Goal: Obtain resource: Download file/media

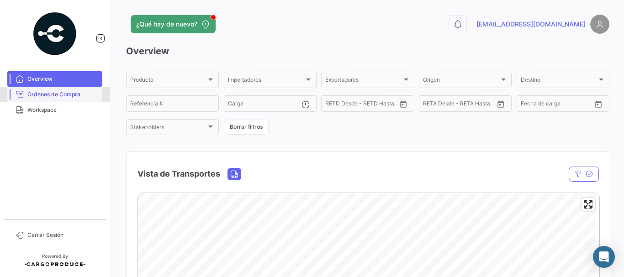
click at [57, 94] on span "Órdenes de Compra" at bounding box center [62, 94] width 71 height 8
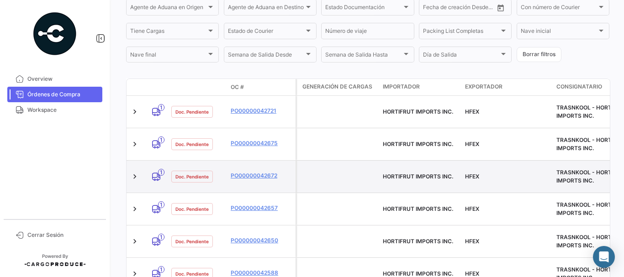
scroll to position [183, 0]
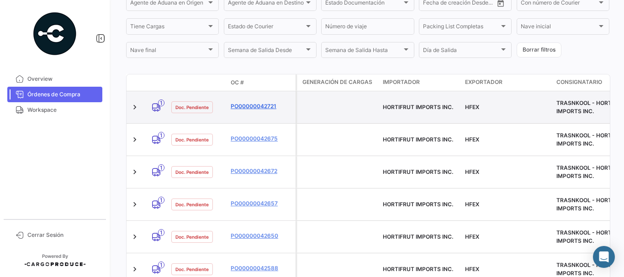
click at [251, 104] on link "PO00000042721" at bounding box center [261, 106] width 61 height 8
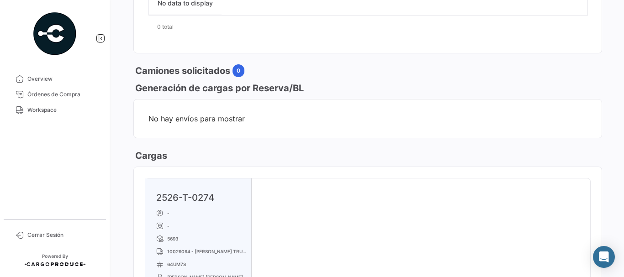
scroll to position [503, 0]
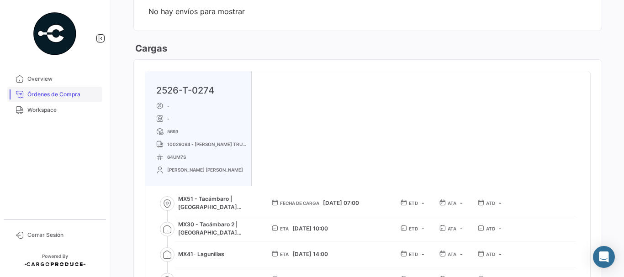
click at [76, 95] on span "Órdenes de Compra" at bounding box center [62, 94] width 71 height 8
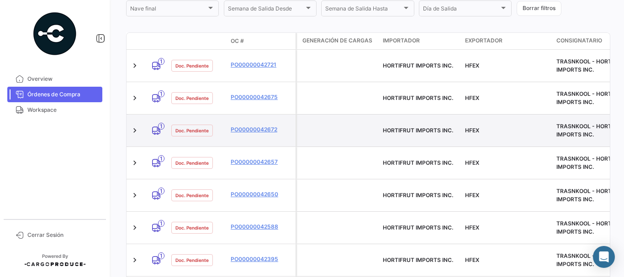
scroll to position [228, 0]
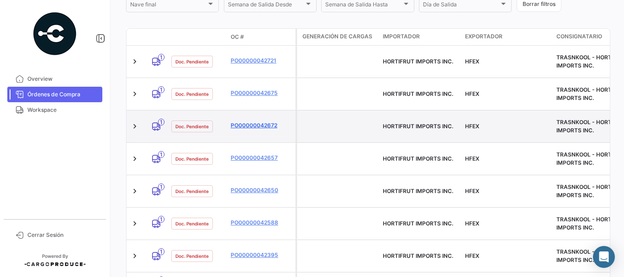
click at [250, 122] on link "PO00000042672" at bounding box center [261, 126] width 61 height 8
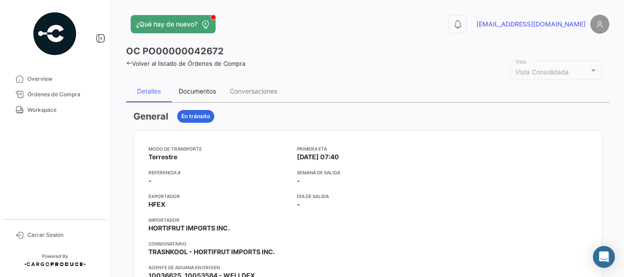
click at [201, 91] on div "Documentos" at bounding box center [197, 91] width 37 height 8
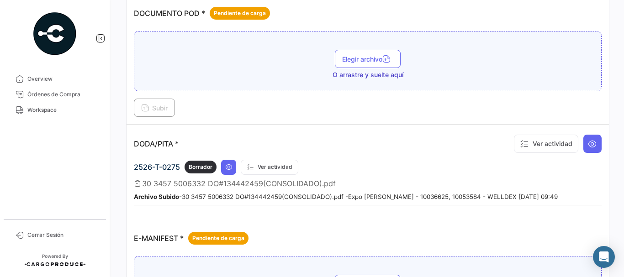
scroll to position [503, 0]
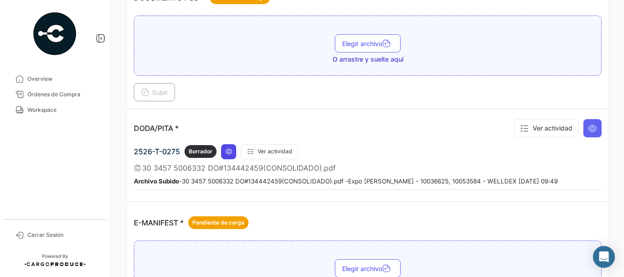
click at [230, 152] on icon at bounding box center [228, 151] width 7 height 7
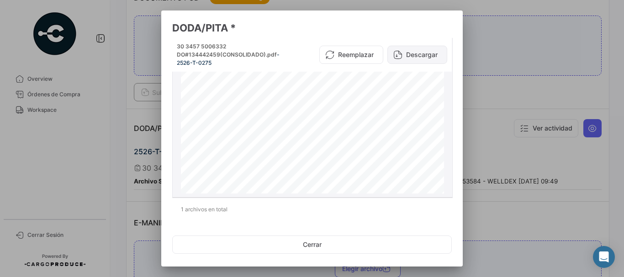
click at [415, 52] on button "Descargar" at bounding box center [417, 55] width 60 height 18
click at [499, 37] on div at bounding box center [312, 138] width 624 height 277
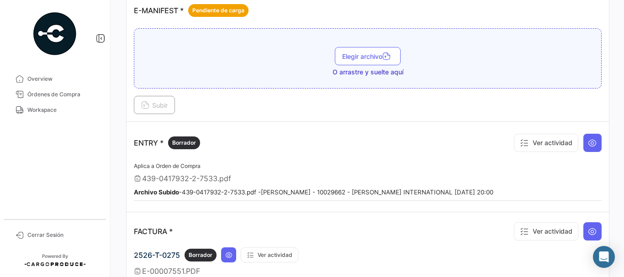
scroll to position [731, 0]
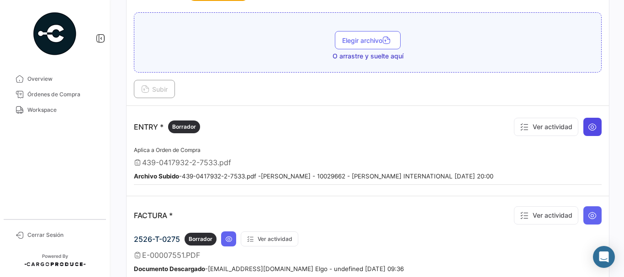
click at [591, 127] on icon at bounding box center [592, 126] width 9 height 9
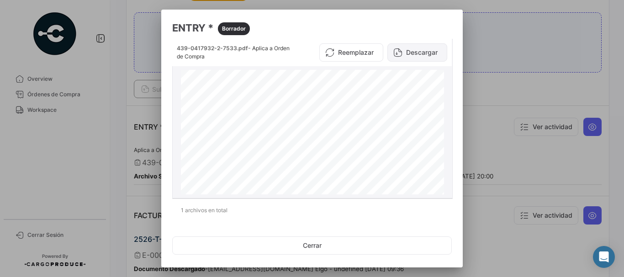
click at [413, 47] on button "Descargar" at bounding box center [417, 52] width 60 height 18
click at [505, 59] on div at bounding box center [312, 138] width 624 height 277
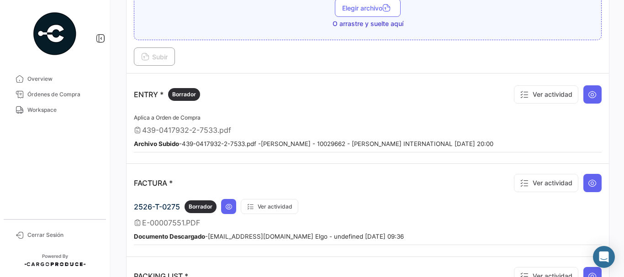
scroll to position [777, 0]
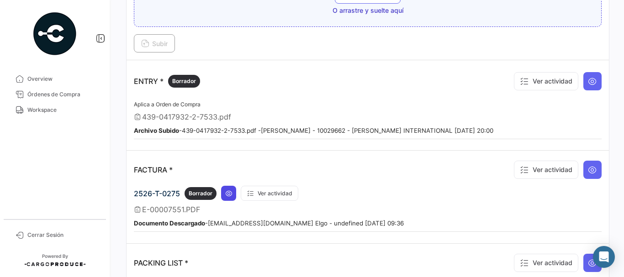
click at [229, 194] on icon at bounding box center [228, 193] width 7 height 7
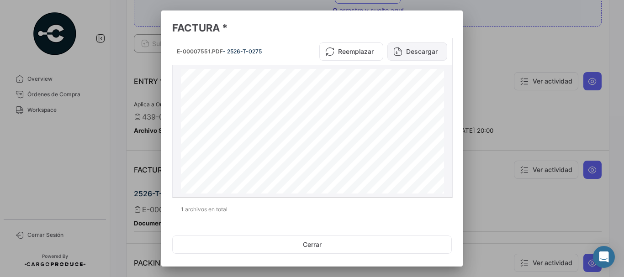
click at [424, 52] on button "Descargar" at bounding box center [417, 51] width 60 height 18
drag, startPoint x: 538, startPoint y: 54, endPoint x: 502, endPoint y: 27, distance: 45.0
click at [537, 53] on div at bounding box center [312, 138] width 624 height 277
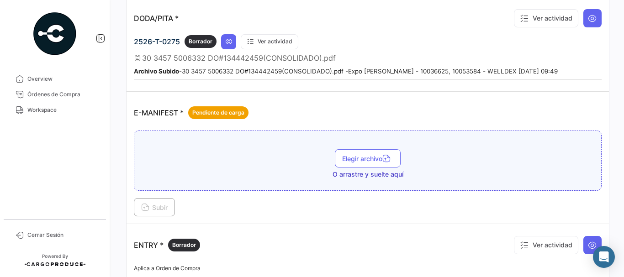
scroll to position [685, 0]
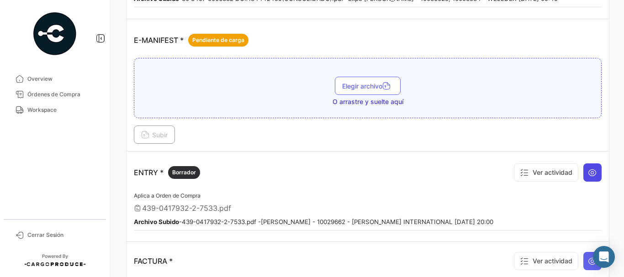
click at [588, 170] on icon at bounding box center [592, 172] width 9 height 9
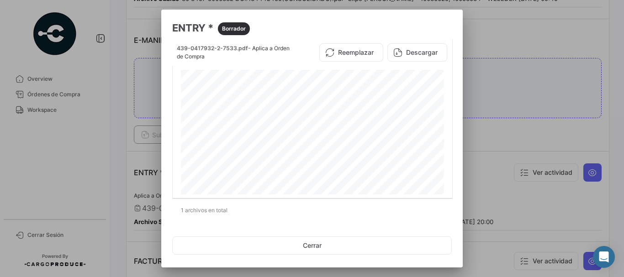
drag, startPoint x: 536, startPoint y: 75, endPoint x: 466, endPoint y: 43, distance: 77.1
click at [536, 75] on div at bounding box center [312, 138] width 624 height 277
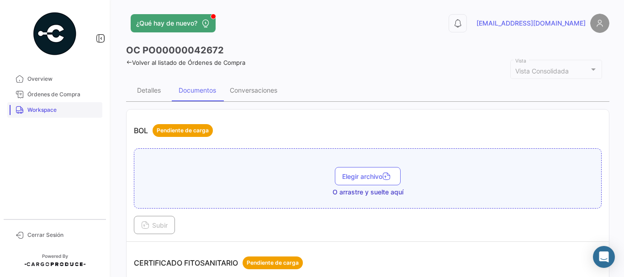
scroll to position [0, 0]
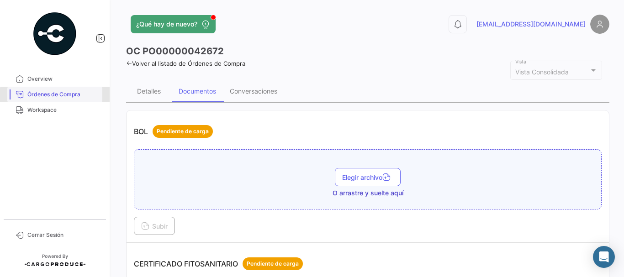
click at [70, 96] on span "Órdenes de Compra" at bounding box center [62, 94] width 71 height 8
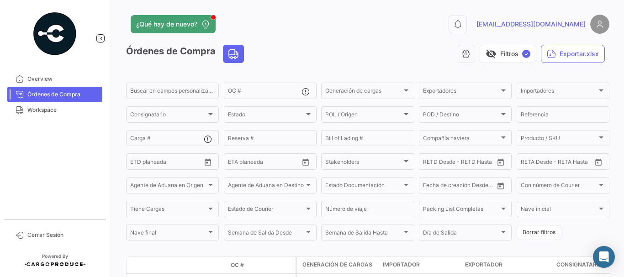
click at [71, 99] on link "Órdenes de Compra" at bounding box center [54, 95] width 95 height 16
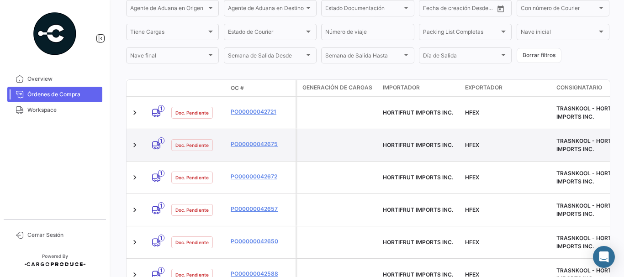
scroll to position [183, 0]
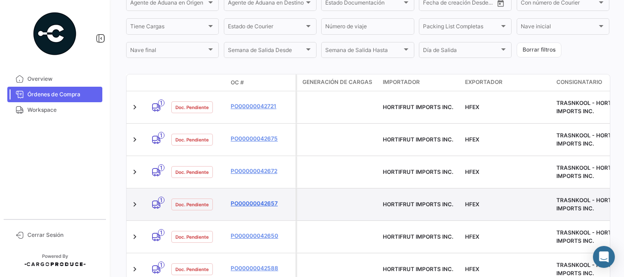
click at [244, 200] on link "PO00000042657" at bounding box center [261, 204] width 61 height 8
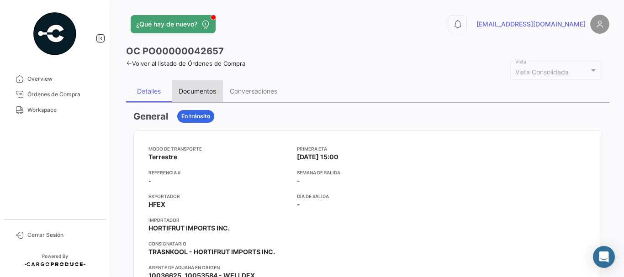
click at [191, 91] on div "Documentos" at bounding box center [197, 91] width 37 height 8
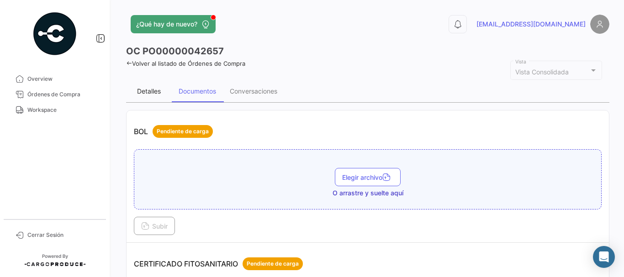
click at [145, 91] on div "Detalles" at bounding box center [149, 91] width 24 height 8
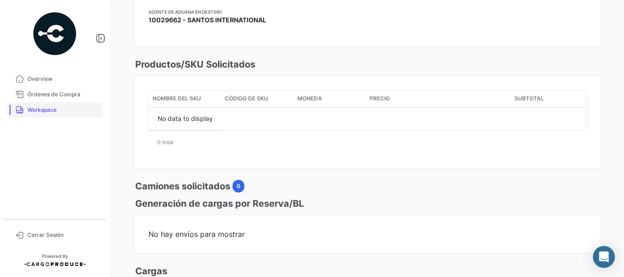
scroll to position [274, 0]
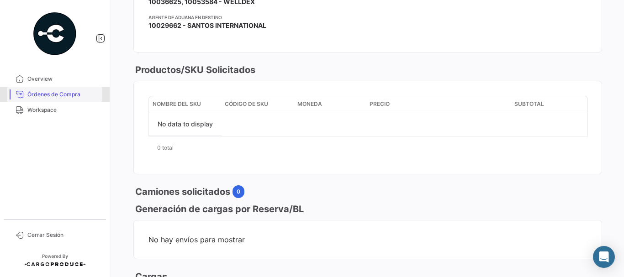
click at [78, 95] on span "Órdenes de Compra" at bounding box center [62, 94] width 71 height 8
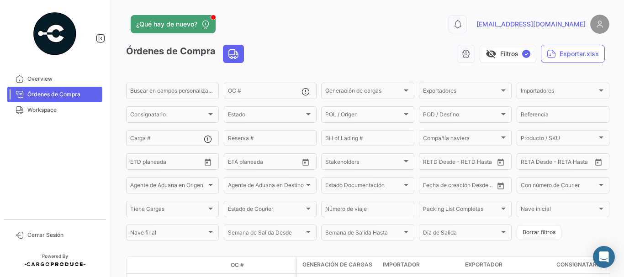
scroll to position [183, 0]
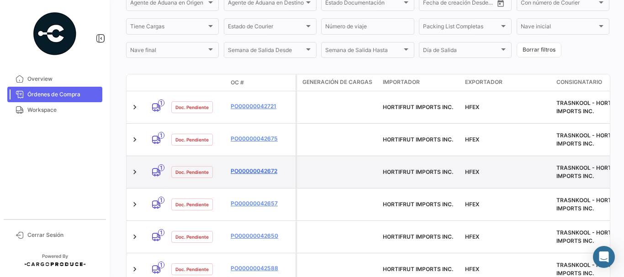
click at [245, 167] on link "PO00000042672" at bounding box center [261, 171] width 61 height 8
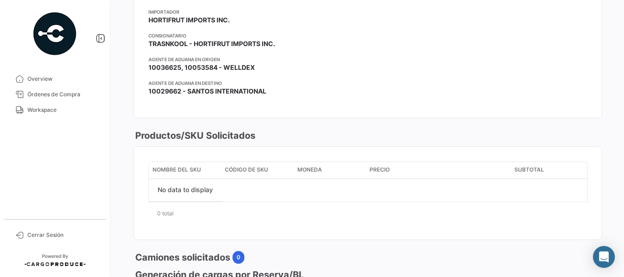
scroll to position [183, 0]
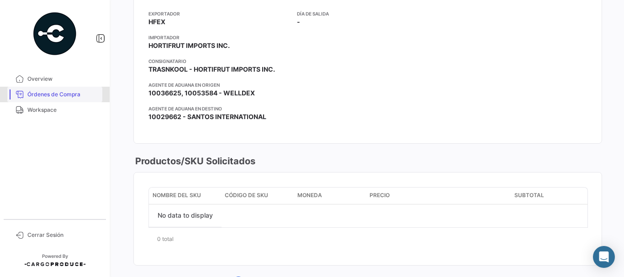
click at [64, 94] on span "Órdenes de Compra" at bounding box center [62, 94] width 71 height 8
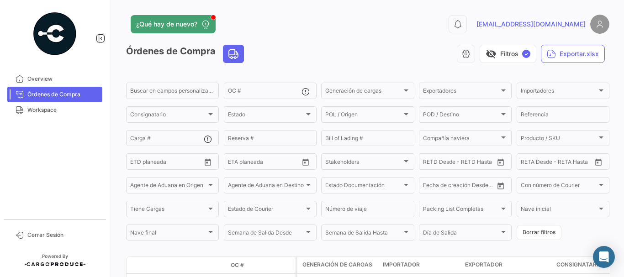
scroll to position [137, 0]
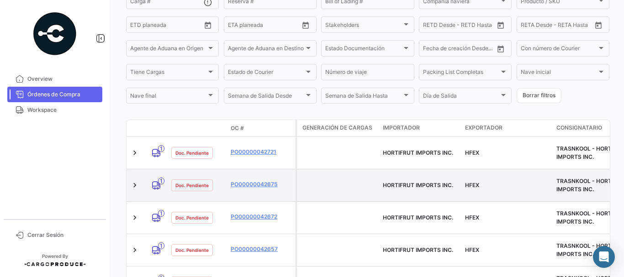
click at [250, 186] on div "PO00000042675" at bounding box center [261, 185] width 61 height 11
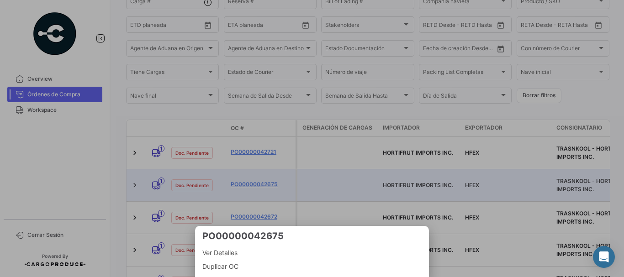
click at [251, 180] on div at bounding box center [312, 138] width 624 height 277
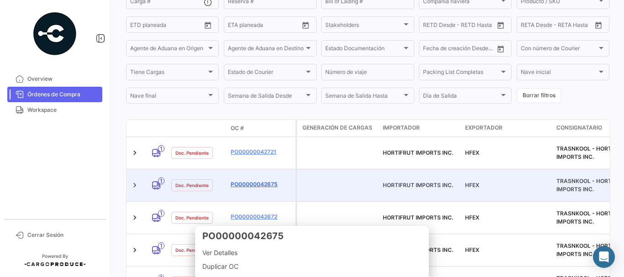
click at [251, 180] on link "PO00000042675" at bounding box center [261, 184] width 61 height 8
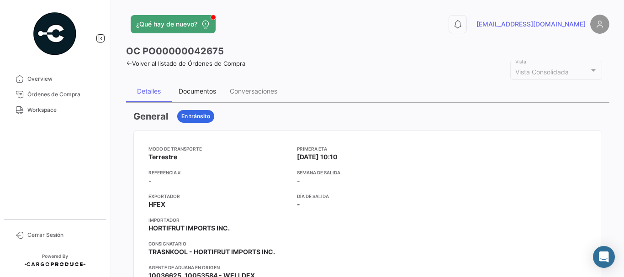
click at [203, 93] on div "Documentos" at bounding box center [197, 91] width 37 height 8
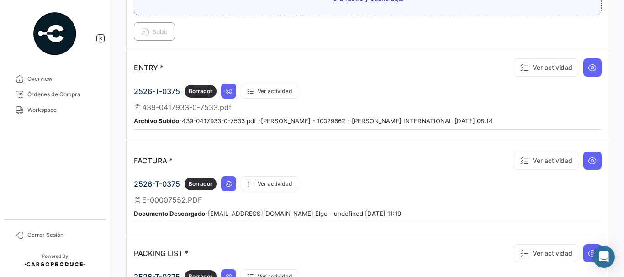
scroll to position [685, 0]
click at [229, 90] on icon at bounding box center [228, 90] width 7 height 7
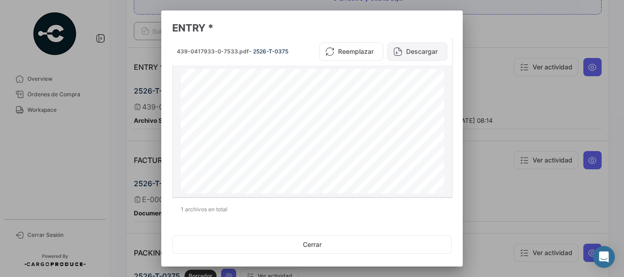
click at [418, 55] on button "Descargar" at bounding box center [417, 51] width 60 height 18
click at [493, 52] on div at bounding box center [312, 138] width 624 height 277
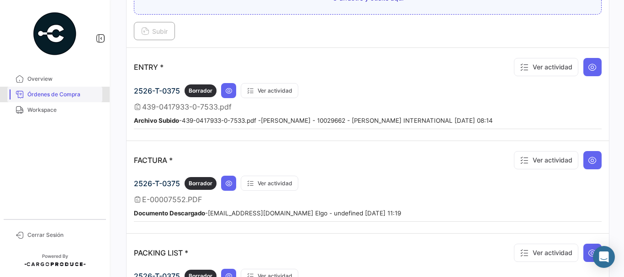
click at [56, 97] on span "Órdenes de Compra" at bounding box center [62, 94] width 71 height 8
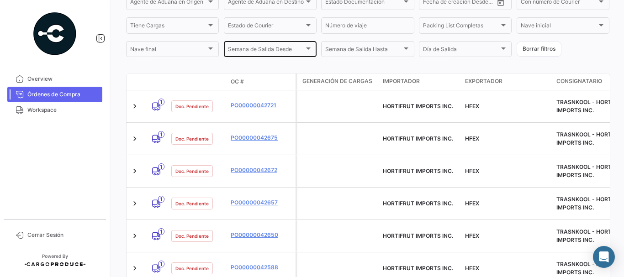
scroll to position [183, 0]
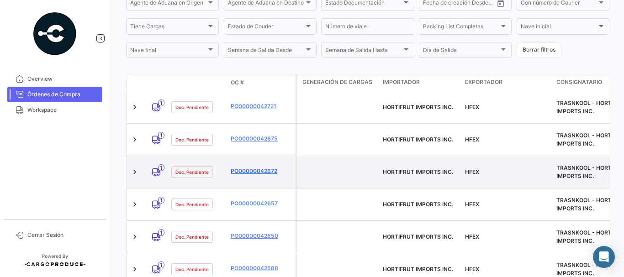
click at [249, 167] on link "PO00000042672" at bounding box center [261, 171] width 61 height 8
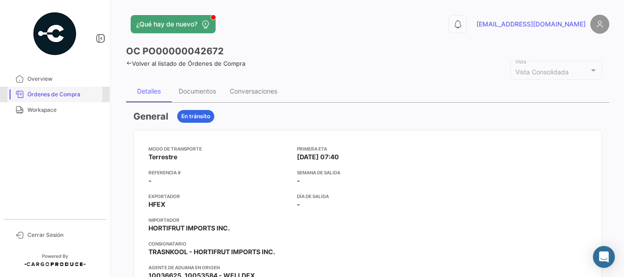
click at [73, 95] on span "Órdenes de Compra" at bounding box center [62, 94] width 71 height 8
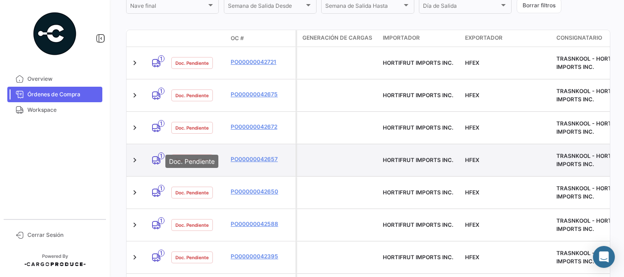
scroll to position [228, 0]
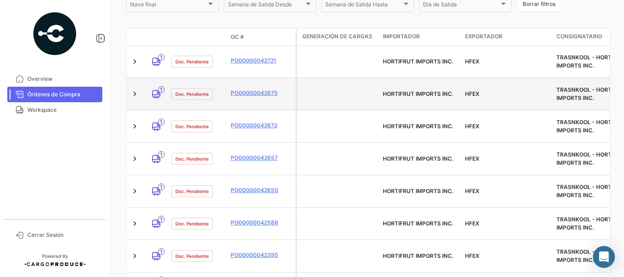
click at [259, 84] on datatable-body-cell "PO00000042675" at bounding box center [261, 94] width 69 height 32
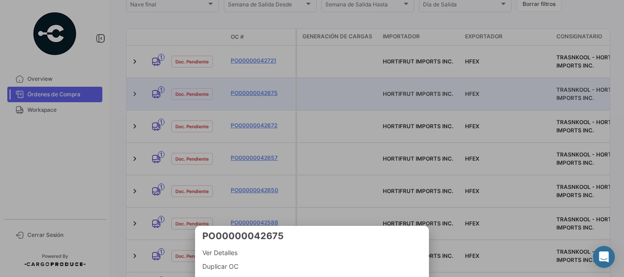
click at [244, 90] on div at bounding box center [312, 138] width 624 height 277
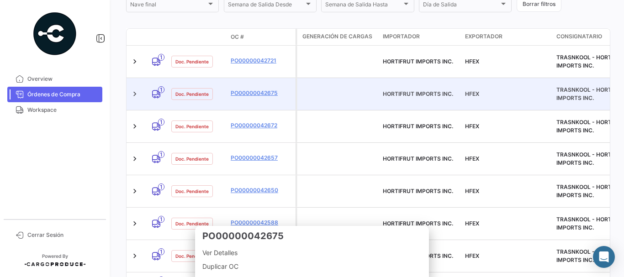
click at [244, 90] on link "PO00000042675" at bounding box center [261, 93] width 61 height 8
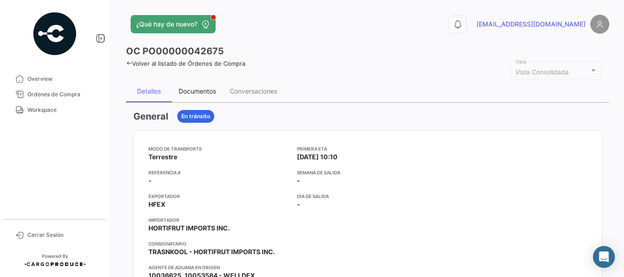
click at [185, 90] on div "Documentos" at bounding box center [197, 91] width 37 height 8
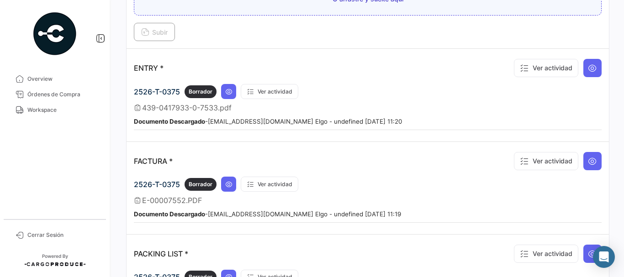
scroll to position [685, 0]
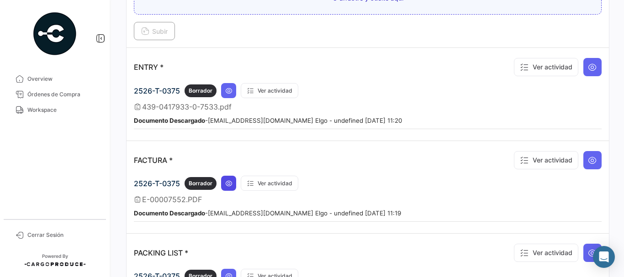
click at [225, 182] on icon at bounding box center [228, 183] width 7 height 7
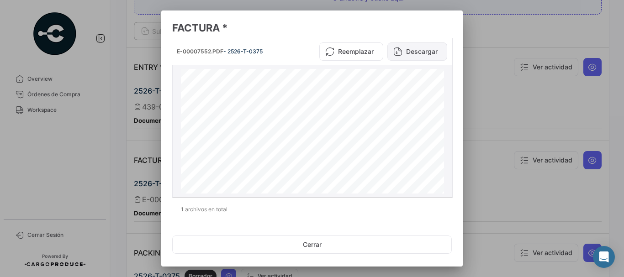
click at [416, 53] on button "Descargar" at bounding box center [417, 51] width 60 height 18
click at [506, 69] on div at bounding box center [312, 138] width 624 height 277
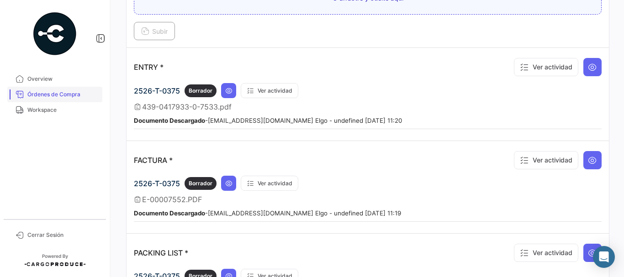
click at [82, 91] on span "Órdenes de Compra" at bounding box center [62, 94] width 71 height 8
